Goal: Communication & Community: Participate in discussion

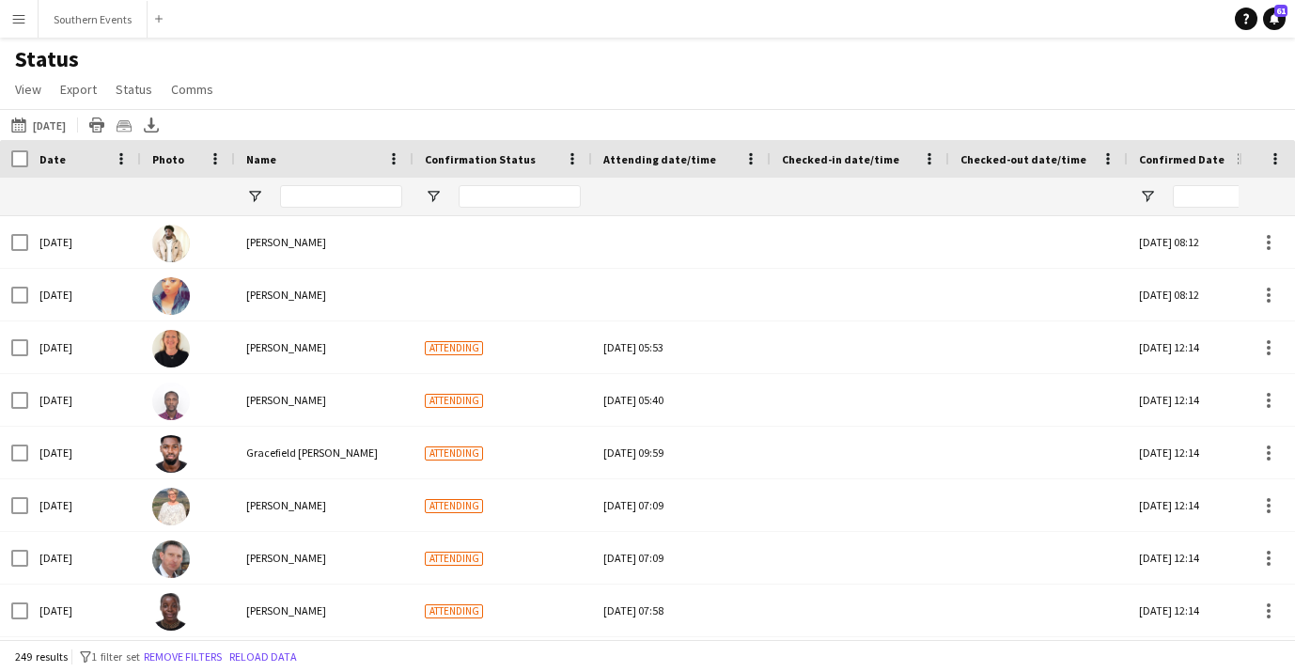
click at [16, 23] on app-icon "Menu" at bounding box center [18, 18] width 15 height 15
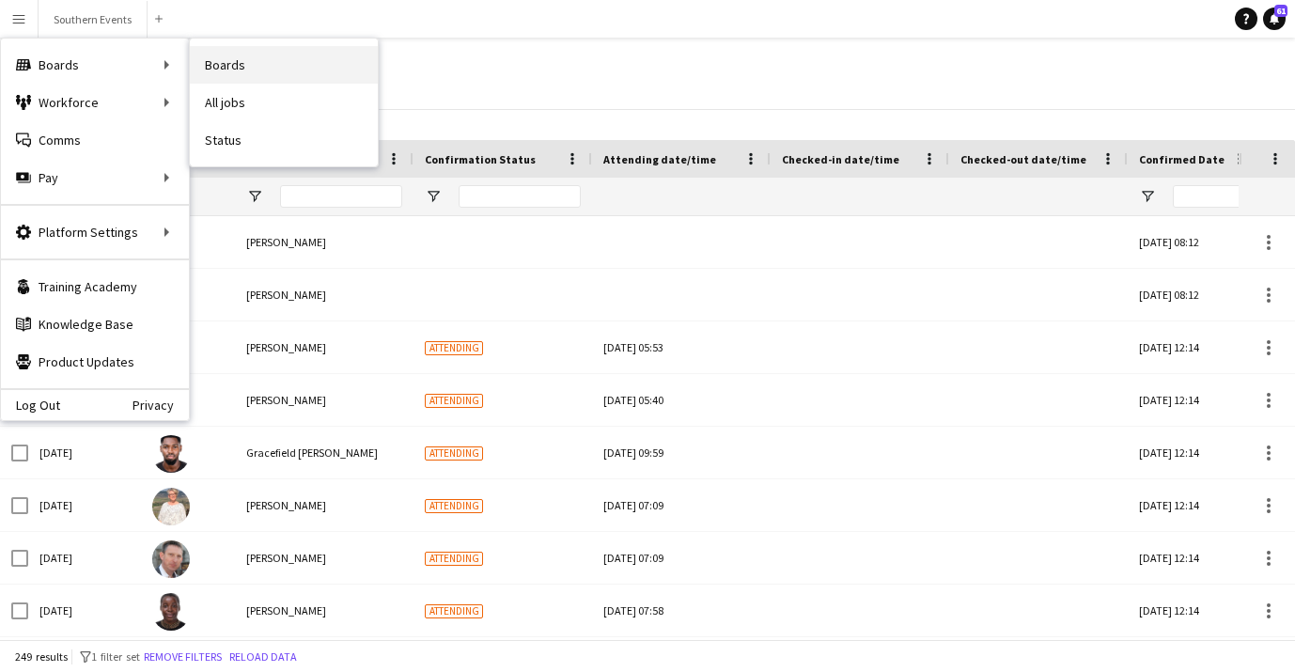
click at [247, 65] on link "Boards" at bounding box center [284, 65] width 188 height 38
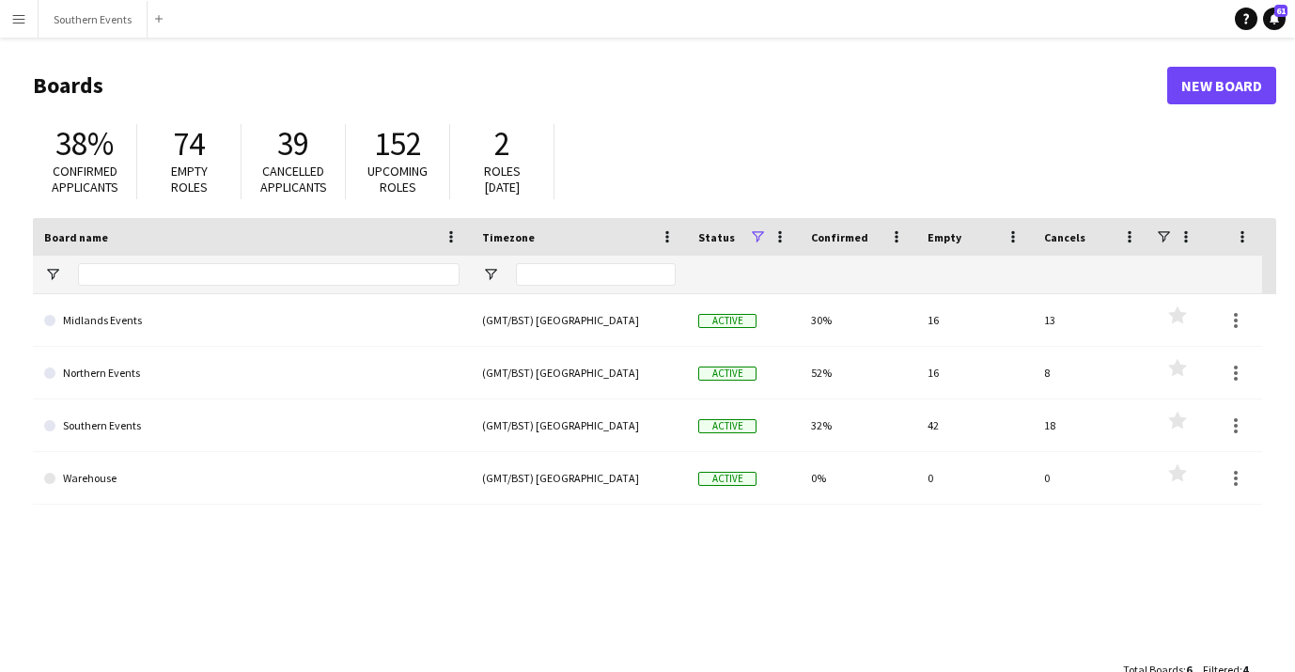
click at [26, 10] on button "Menu" at bounding box center [19, 19] width 38 height 38
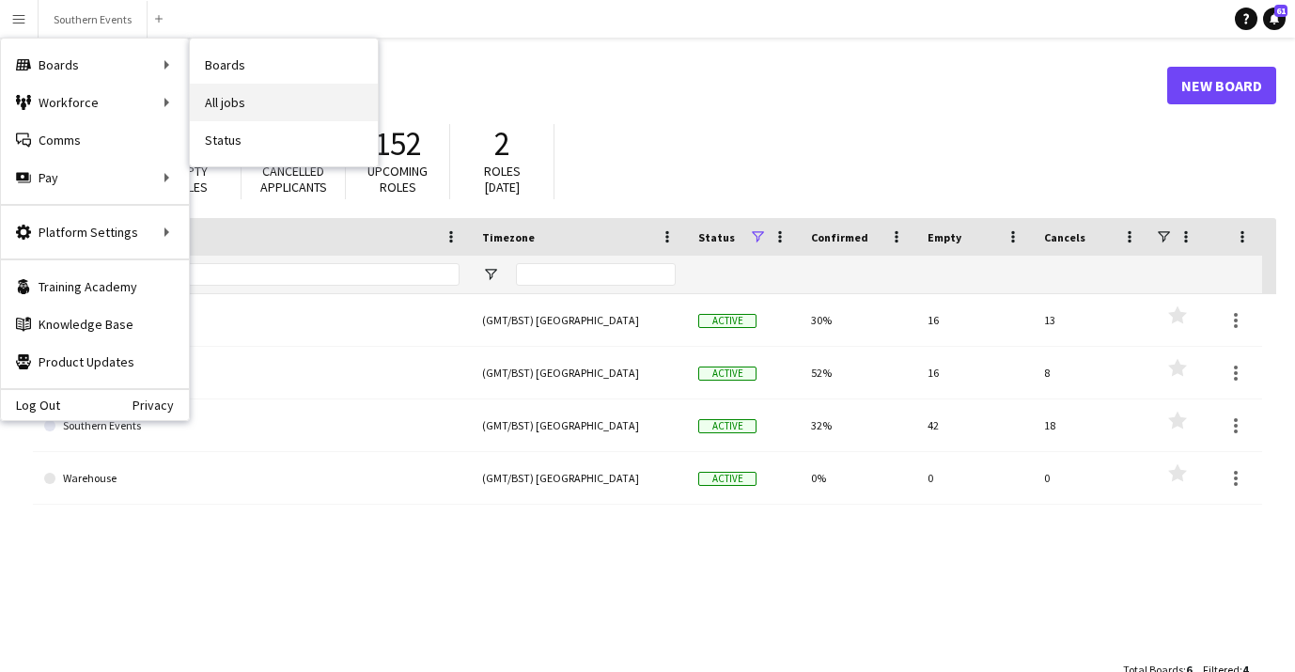
click at [292, 101] on link "All jobs" at bounding box center [284, 103] width 188 height 38
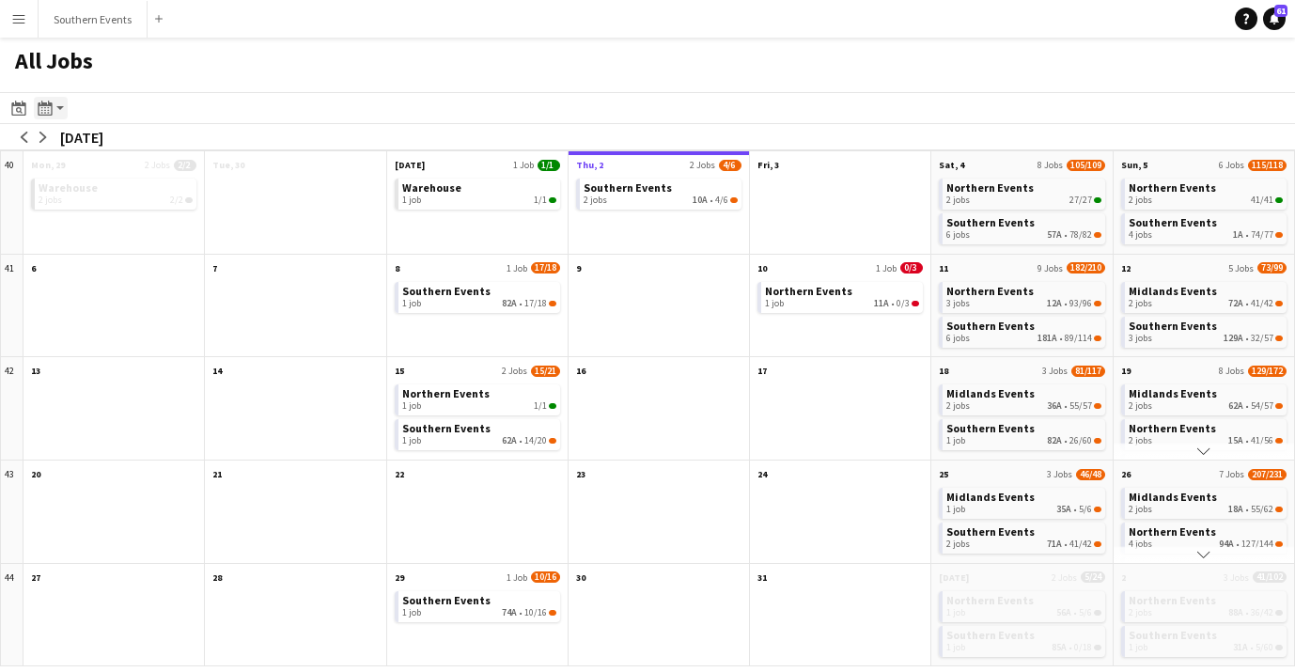
click at [49, 110] on icon at bounding box center [48, 110] width 2 height 1
click at [110, 144] on link "Day view by Board" at bounding box center [101, 143] width 103 height 17
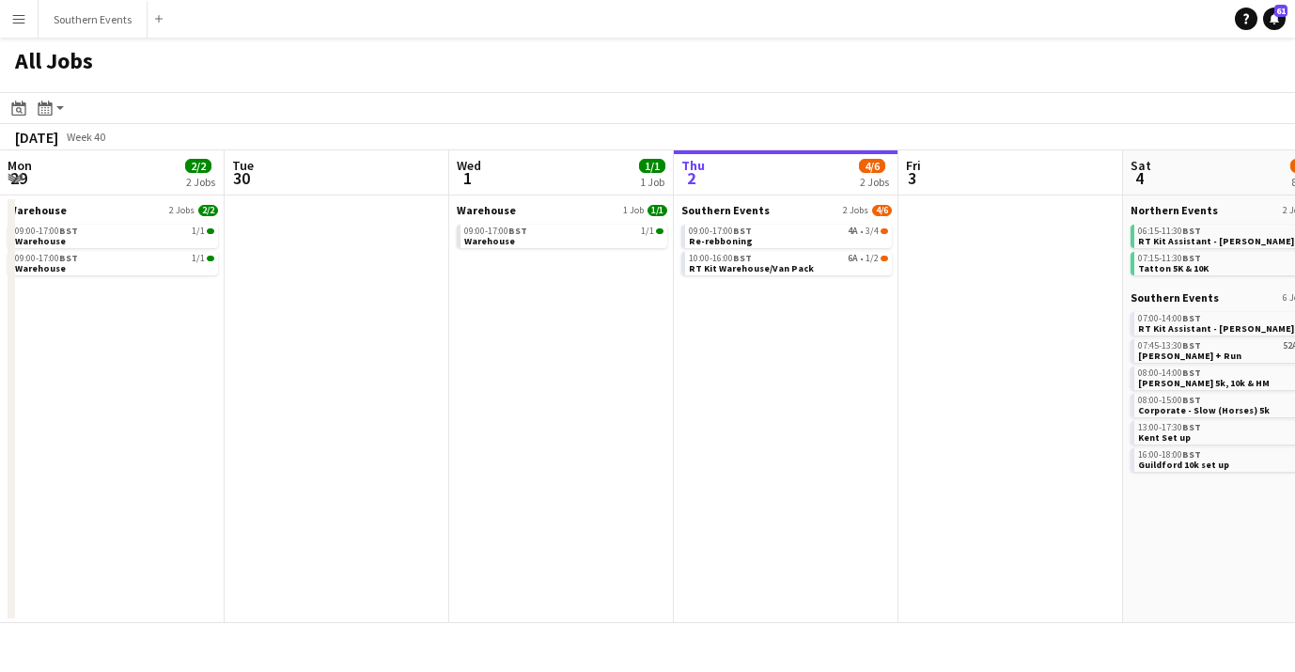
scroll to position [0, 449]
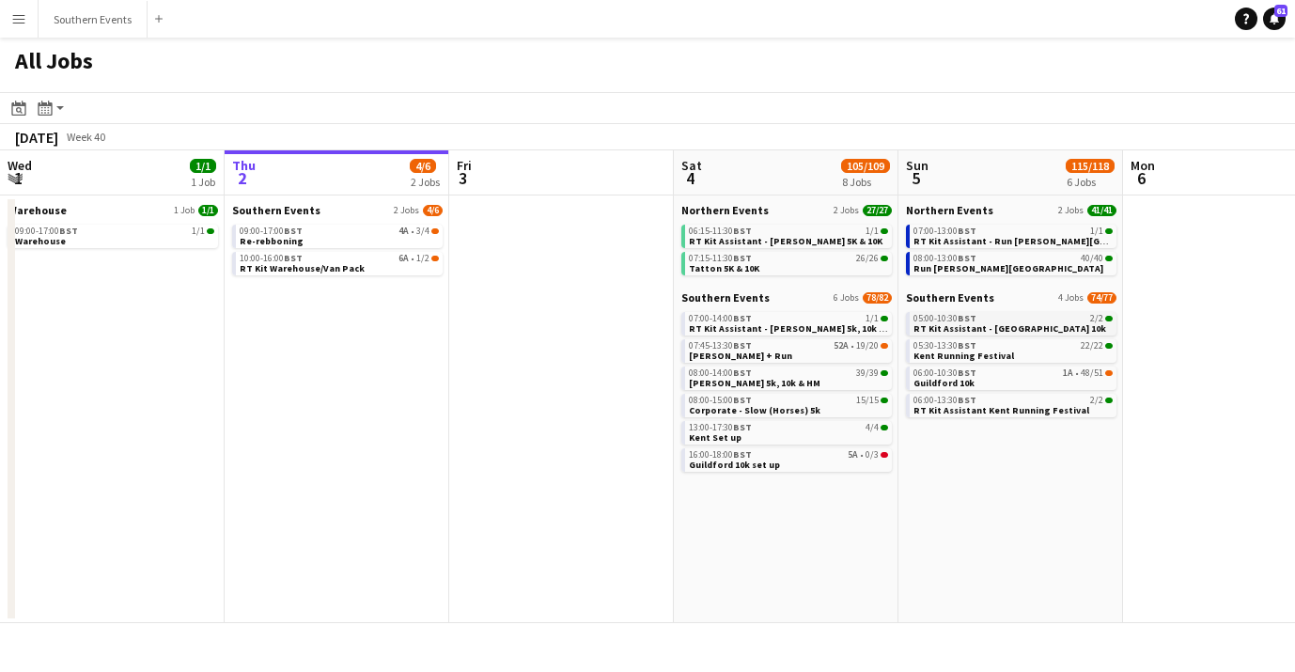
click at [1040, 330] on link "05:00-10:30 BST 2/2 RT Kit Assistant - Guildford 10k" at bounding box center [1012, 323] width 199 height 22
click at [1030, 380] on link "06:00-10:30 BST 1A • 48/51 Guildford 10k" at bounding box center [1012, 377] width 199 height 22
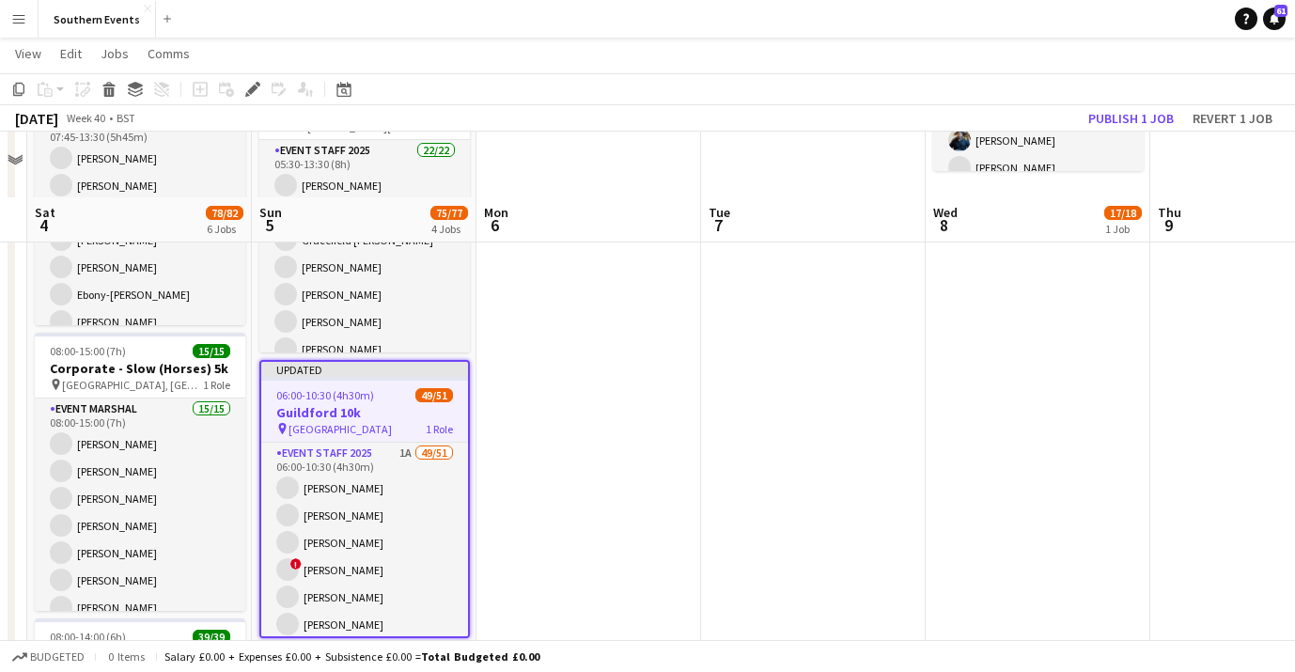
scroll to position [428, 0]
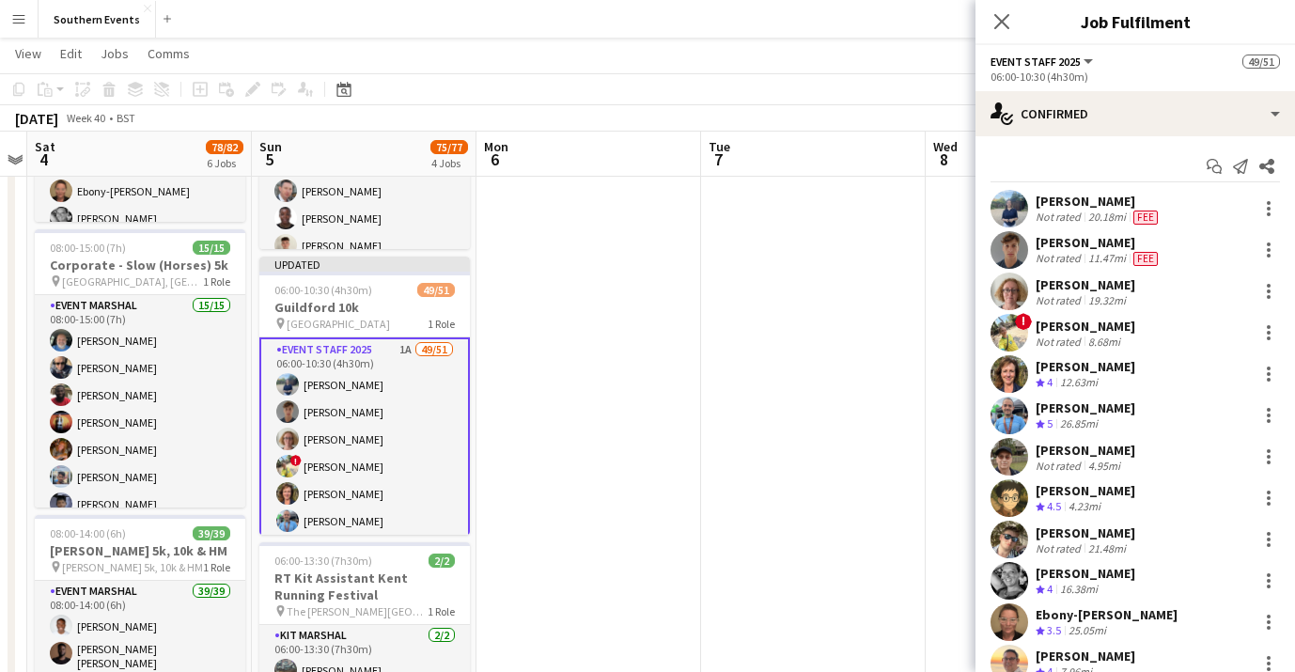
click at [789, 285] on app-date-cell at bounding box center [813, 541] width 225 height 1518
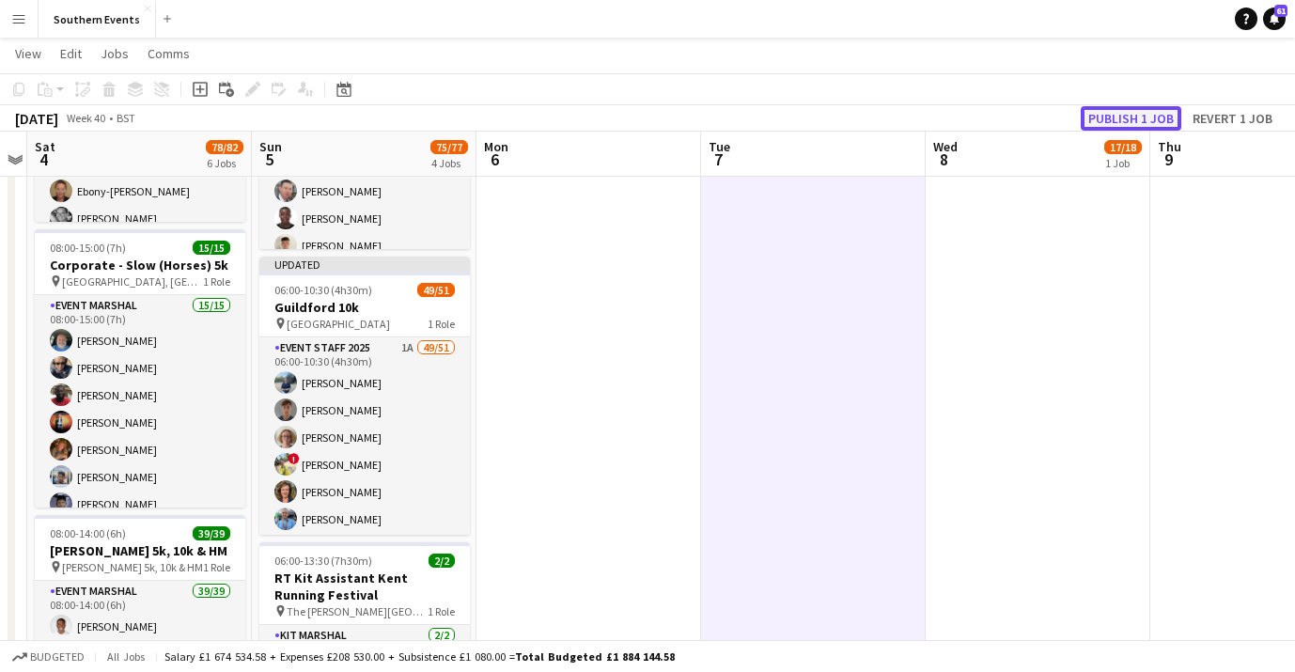
click at [1116, 116] on button "Publish 1 job" at bounding box center [1130, 118] width 101 height 24
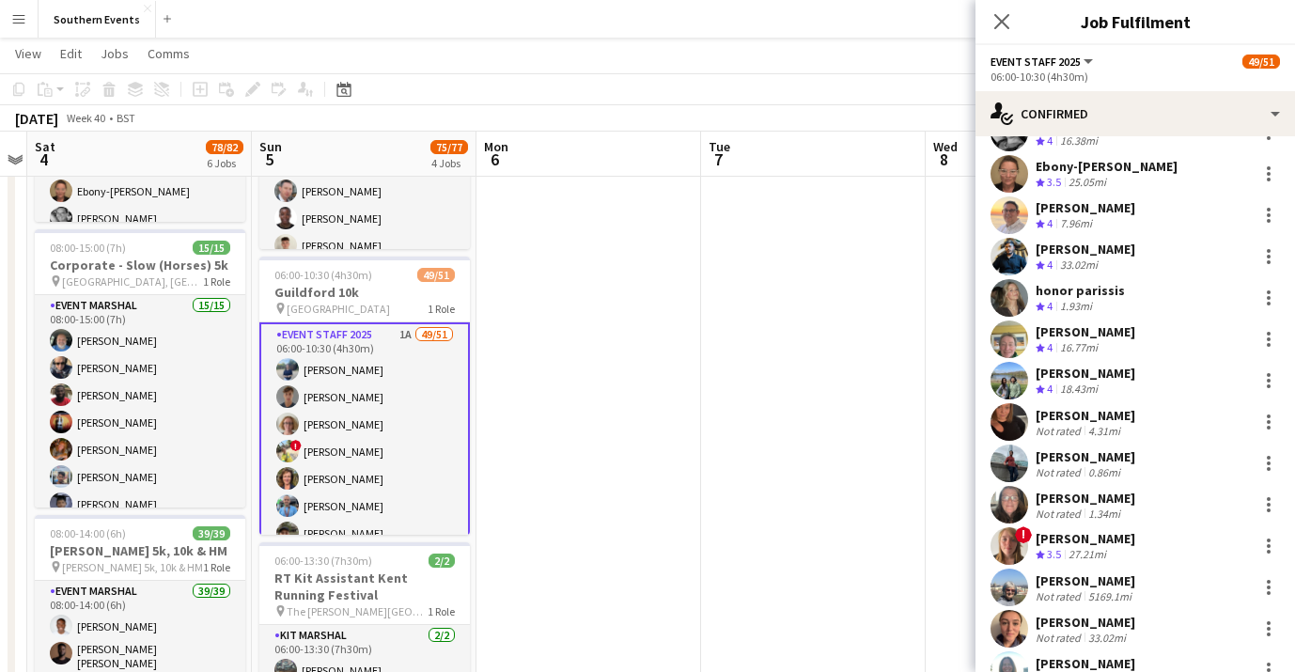
scroll to position [0, 0]
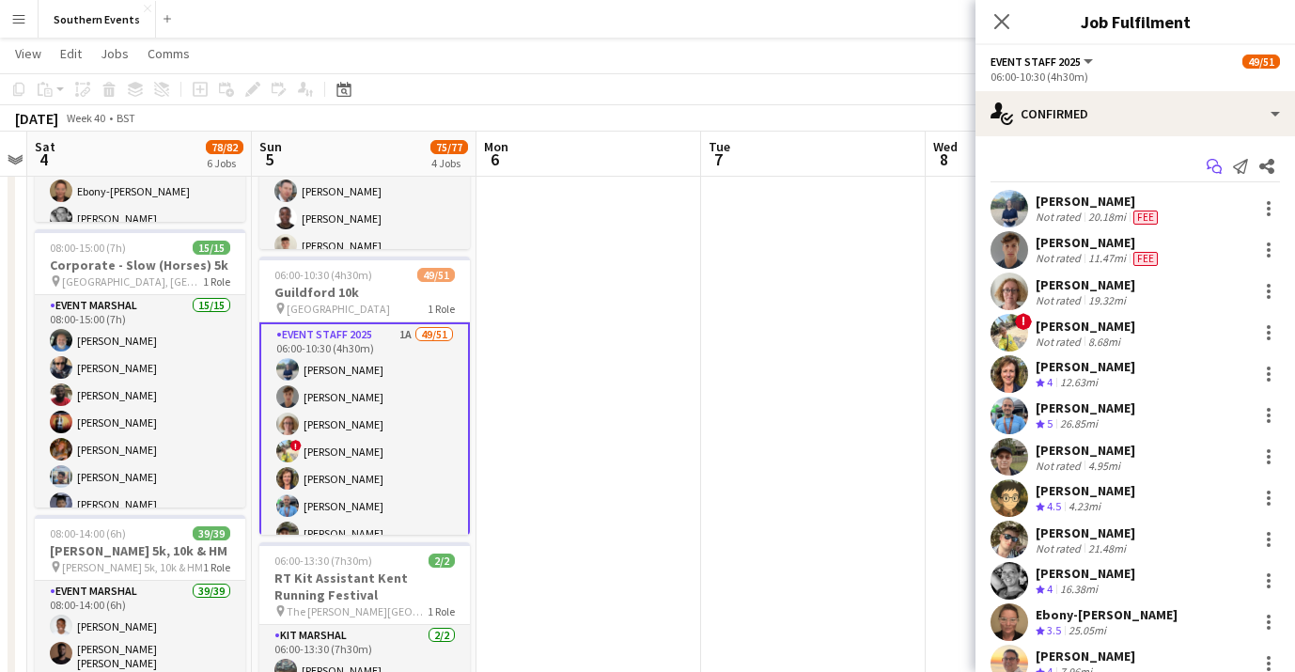
click at [1211, 167] on icon "Start chat" at bounding box center [1213, 166] width 15 height 15
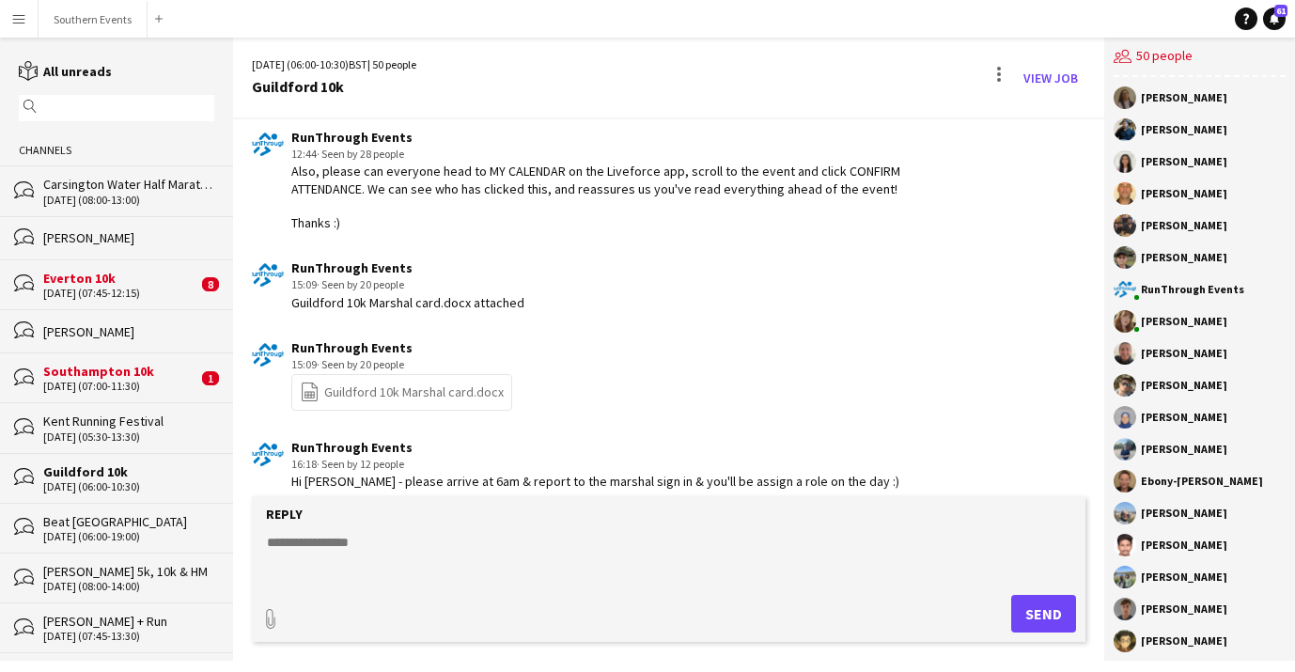
scroll to position [2888, 0]
click at [119, 373] on div "Southampton 10k" at bounding box center [120, 371] width 154 height 17
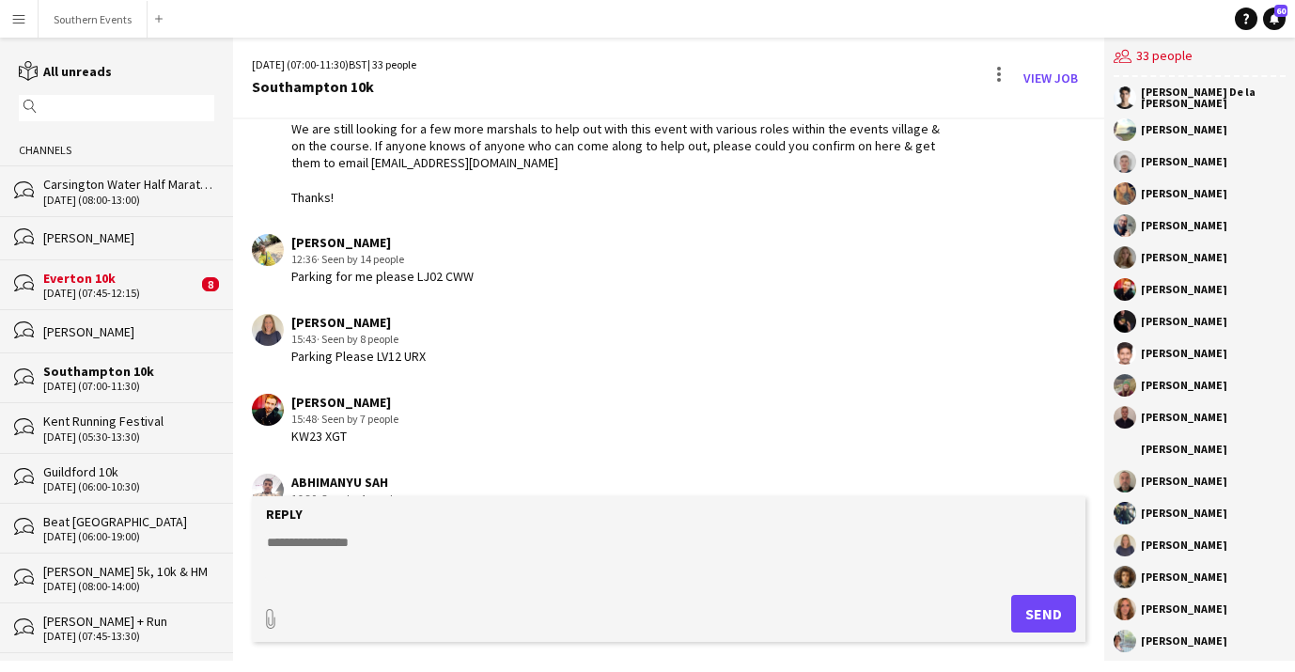
scroll to position [4512, 0]
click at [379, 546] on textarea at bounding box center [672, 557] width 815 height 49
type textarea "**********"
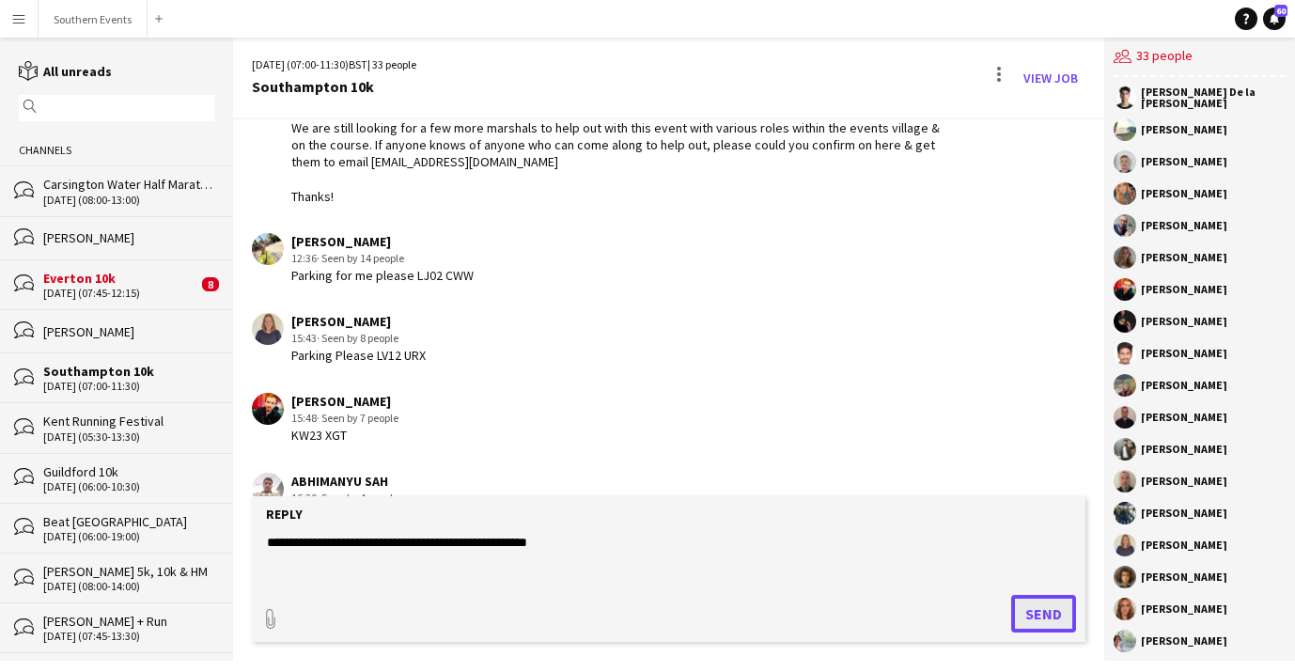
click at [1035, 610] on button "Send" at bounding box center [1043, 614] width 65 height 38
